Goal: Information Seeking & Learning: Learn about a topic

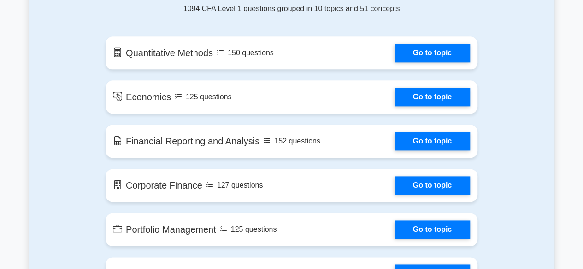
scroll to position [519, 0]
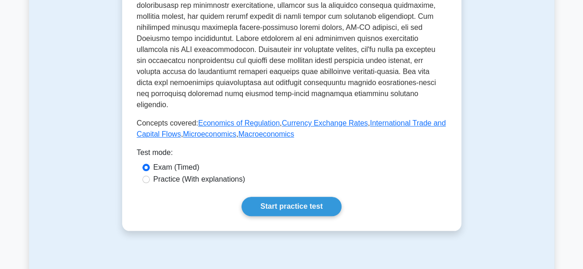
scroll to position [361, 0]
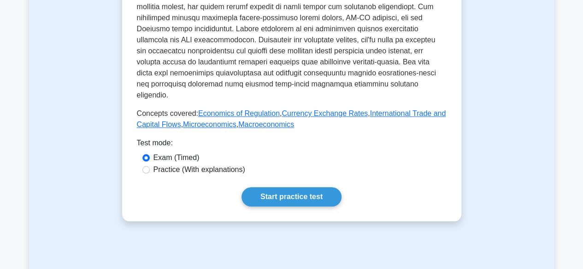
click at [155, 164] on label "Practice (With explanations)" at bounding box center [199, 169] width 92 height 11
click at [150, 166] on input "Practice (With explanations)" at bounding box center [145, 169] width 7 height 7
radio input "true"
click at [148, 154] on input "Exam (Timed)" at bounding box center [145, 157] width 7 height 7
radio input "true"
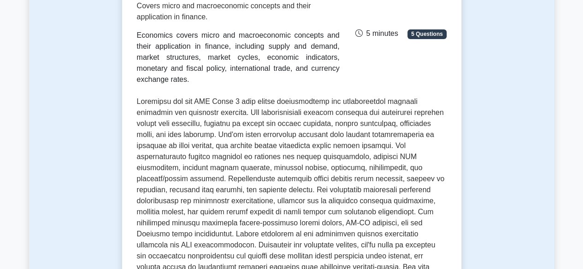
scroll to position [0, 0]
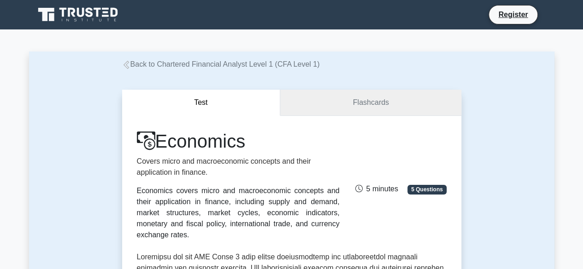
click at [337, 102] on link "Flashcards" at bounding box center [370, 103] width 181 height 26
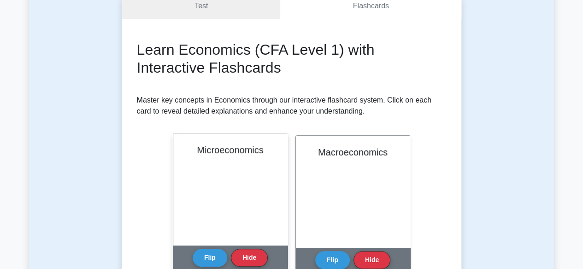
scroll to position [39, 0]
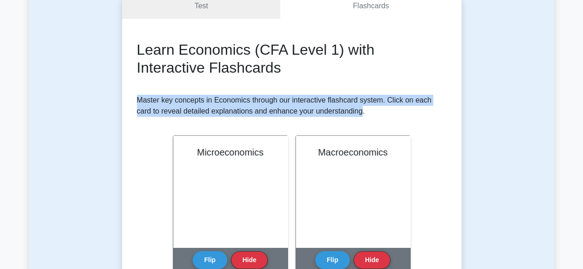
drag, startPoint x: 139, startPoint y: 100, endPoint x: 350, endPoint y: 120, distance: 212.3
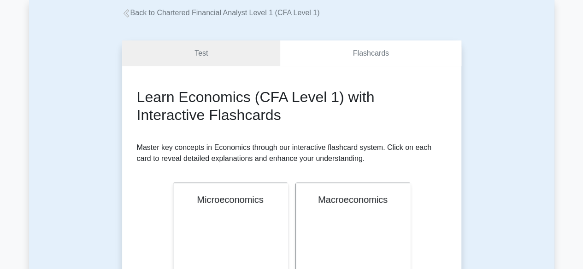
scroll to position [0, 0]
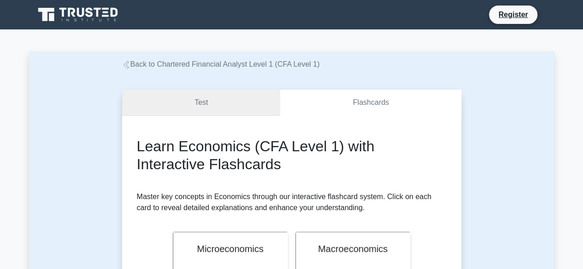
click at [213, 95] on link "Test" at bounding box center [201, 103] width 158 height 26
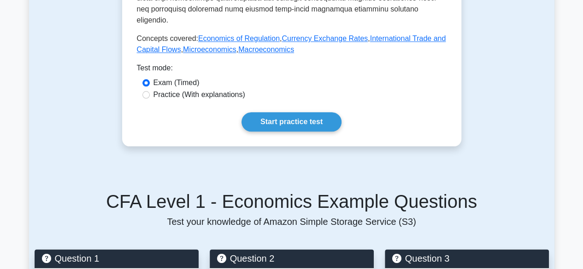
scroll to position [438, 0]
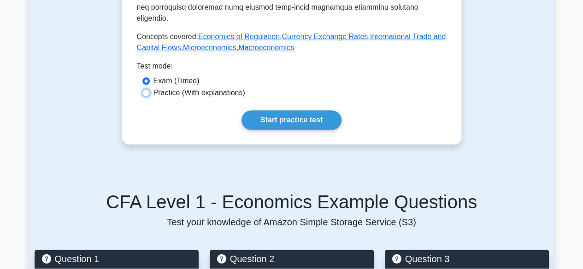
click at [147, 89] on input "Practice (With explanations)" at bounding box center [145, 92] width 7 height 7
radio input "true"
click at [146, 77] on input "Exam (Timed)" at bounding box center [145, 80] width 7 height 7
radio input "true"
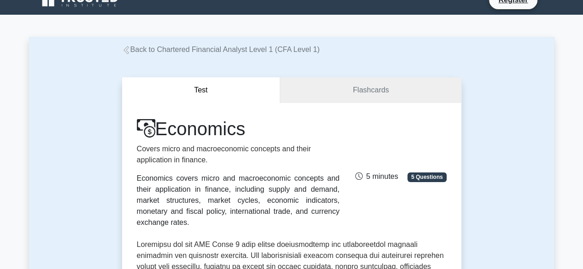
scroll to position [9, 0]
